Goal: Task Accomplishment & Management: Use online tool/utility

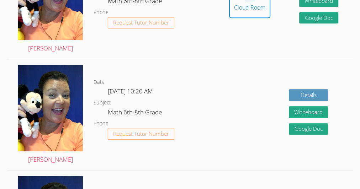
scroll to position [284, 0]
click at [246, 11] on div "Cloud Room" at bounding box center [249, 7] width 31 height 9
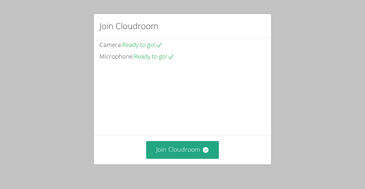
scroll to position [62, 0]
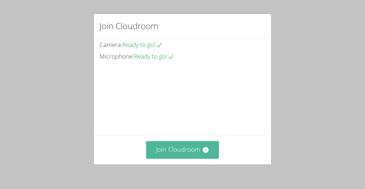
click at [185, 147] on button "Join Cloudroom" at bounding box center [182, 149] width 73 height 17
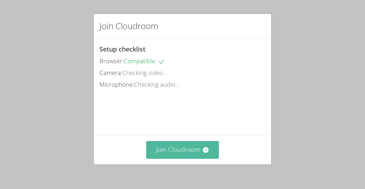
click at [170, 154] on button "Join Cloudroom" at bounding box center [182, 149] width 73 height 17
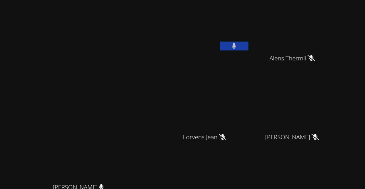
click at [236, 43] on icon at bounding box center [234, 46] width 4 height 6
click at [248, 44] on button at bounding box center [234, 46] width 28 height 9
click at [248, 42] on button at bounding box center [234, 46] width 28 height 9
click at [248, 45] on button at bounding box center [234, 46] width 28 height 9
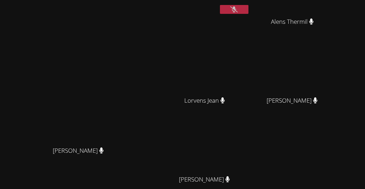
scroll to position [36, 0]
click at [248, 6] on button at bounding box center [234, 10] width 28 height 9
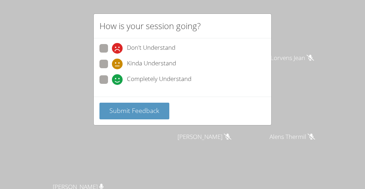
scroll to position [0, 0]
click at [131, 69] on div "Kinda Understand" at bounding box center [182, 66] width 166 height 13
click at [109, 79] on label "Completely Understand" at bounding box center [145, 80] width 92 height 10
click at [112, 79] on input "Completely Understand" at bounding box center [115, 78] width 6 height 6
radio input "true"
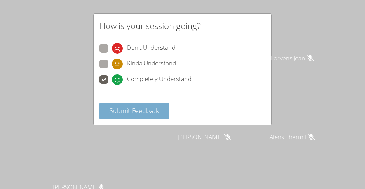
click at [125, 112] on span "Submit Feedback" at bounding box center [134, 110] width 50 height 9
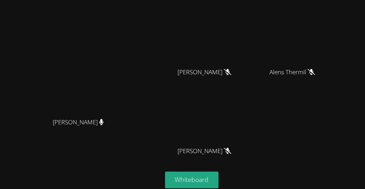
scroll to position [94, 0]
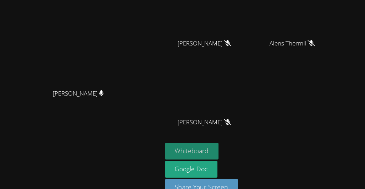
click at [219, 143] on button "Whiteboard" at bounding box center [192, 151] width 54 height 17
